Goal: Navigation & Orientation: Find specific page/section

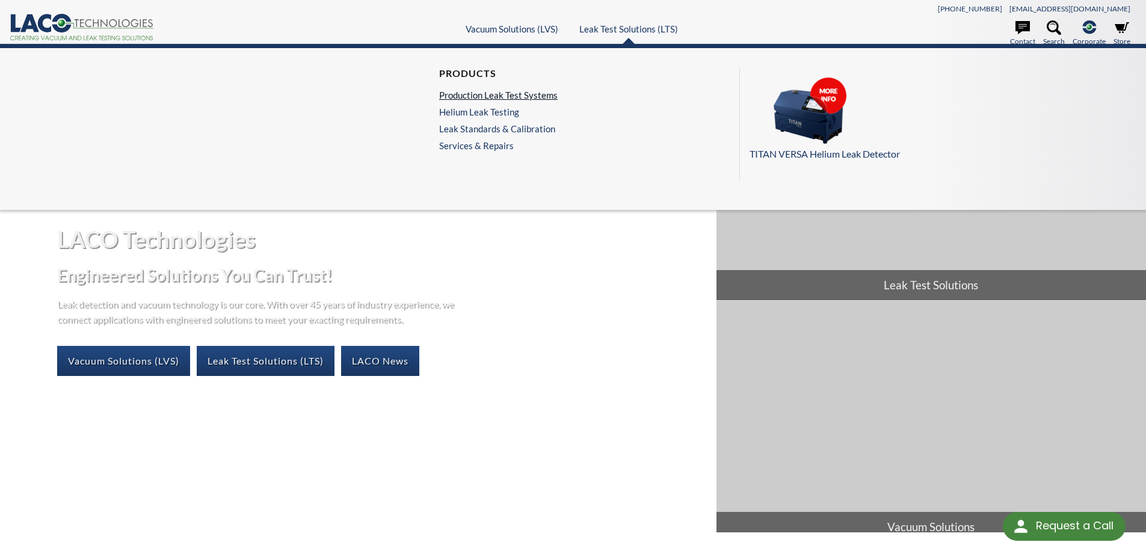
click at [499, 93] on link "Production Leak Test Systems" at bounding box center [498, 95] width 119 height 11
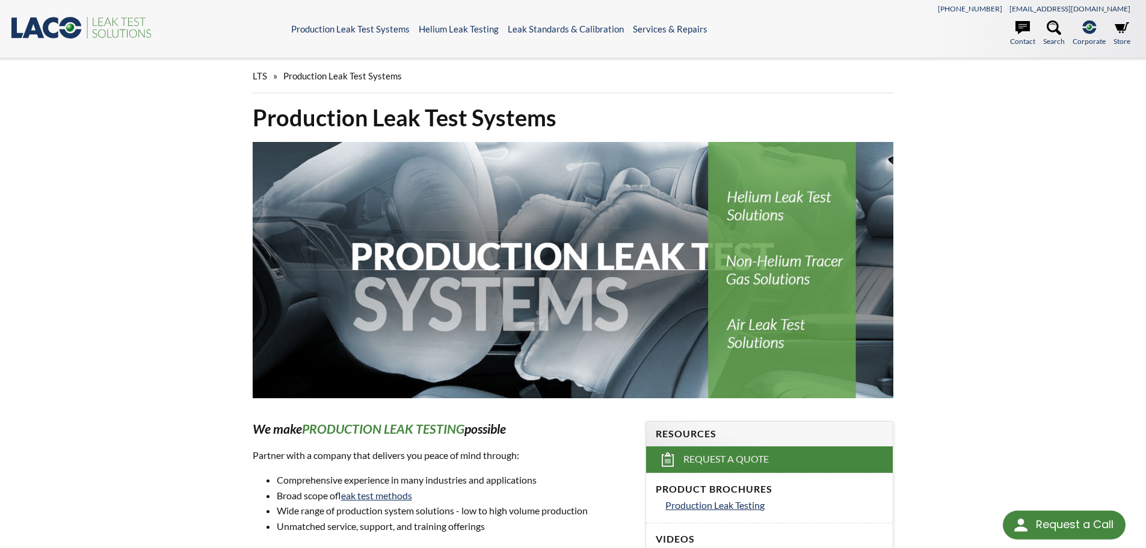
select select "Language Translate Widget"
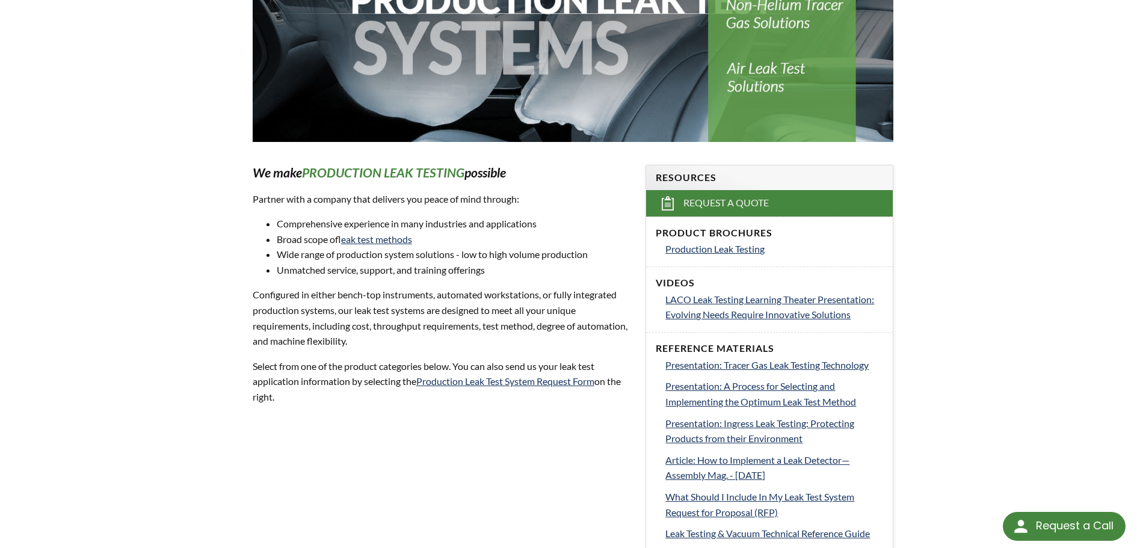
scroll to position [120, 0]
